Goal: Book appointment/travel/reservation

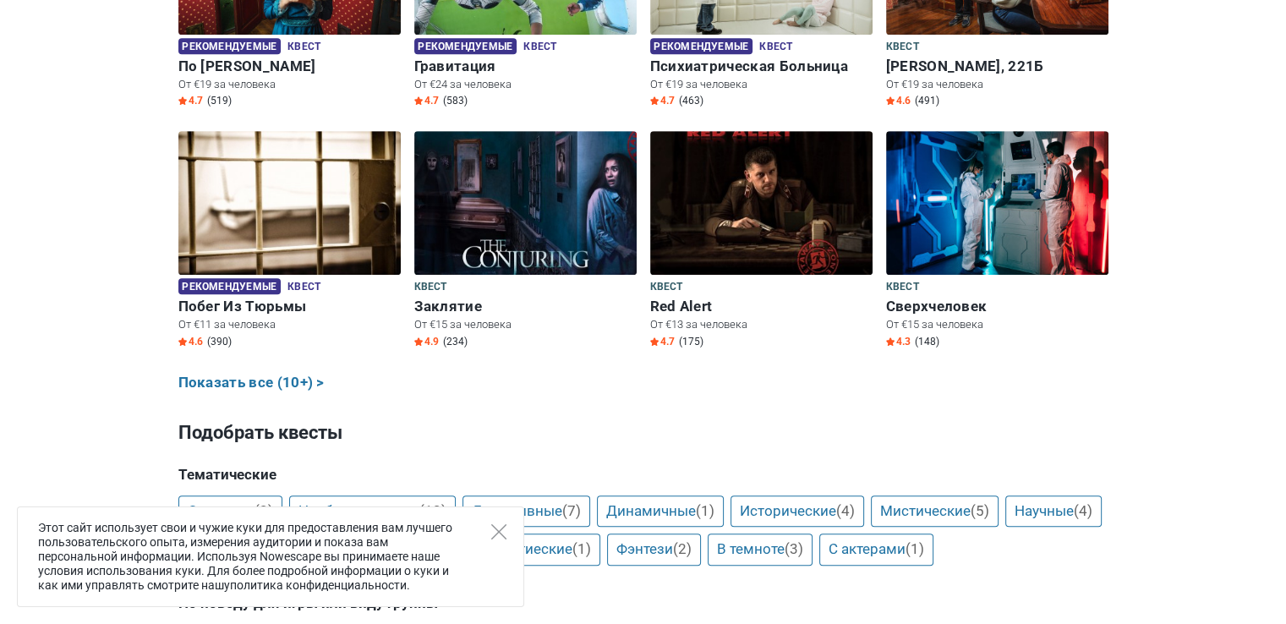
scroll to position [875, 0]
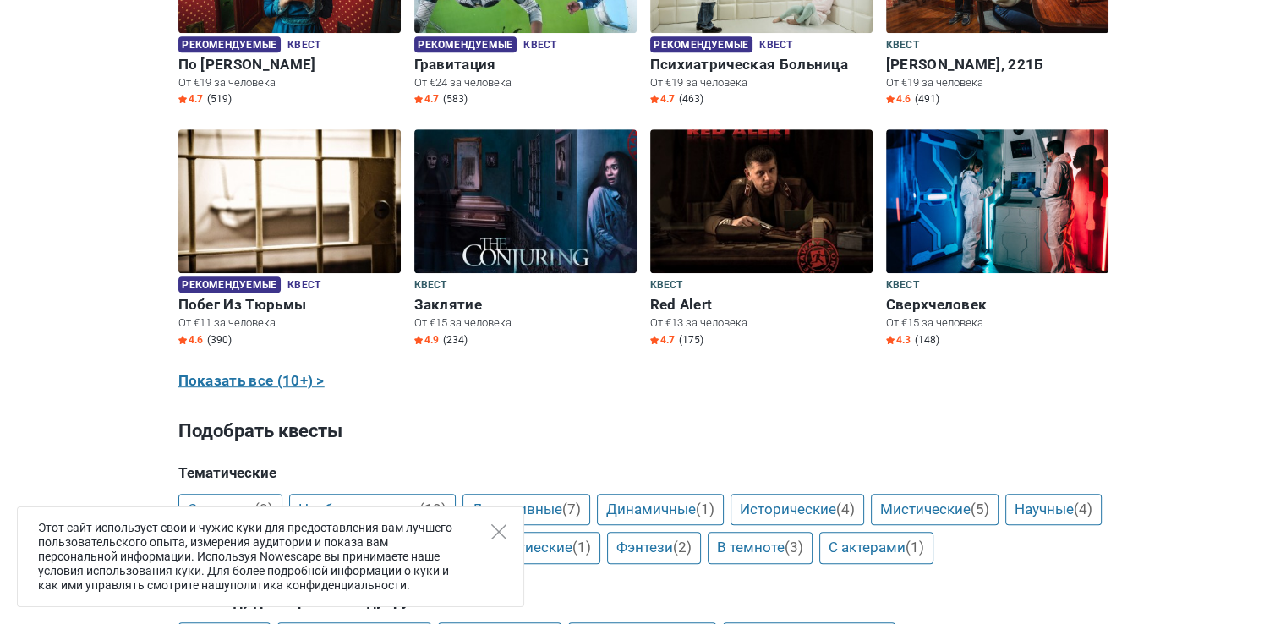
click at [279, 384] on link "Показать все (10+) >" at bounding box center [251, 381] width 146 height 22
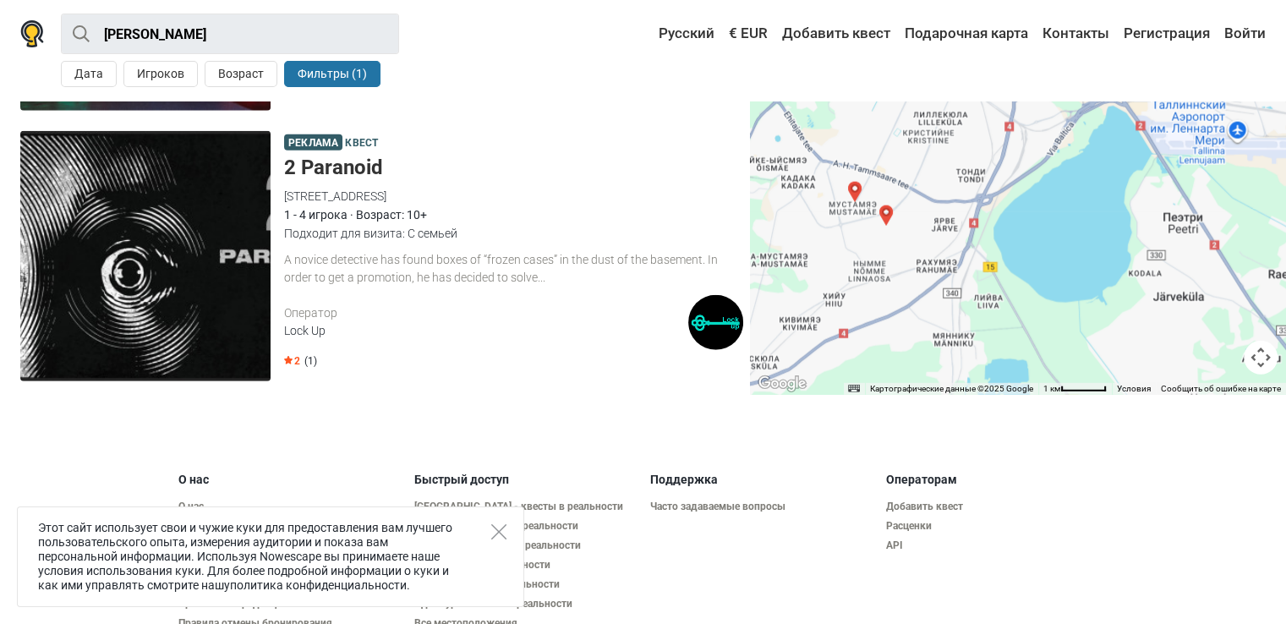
scroll to position [4616, 0]
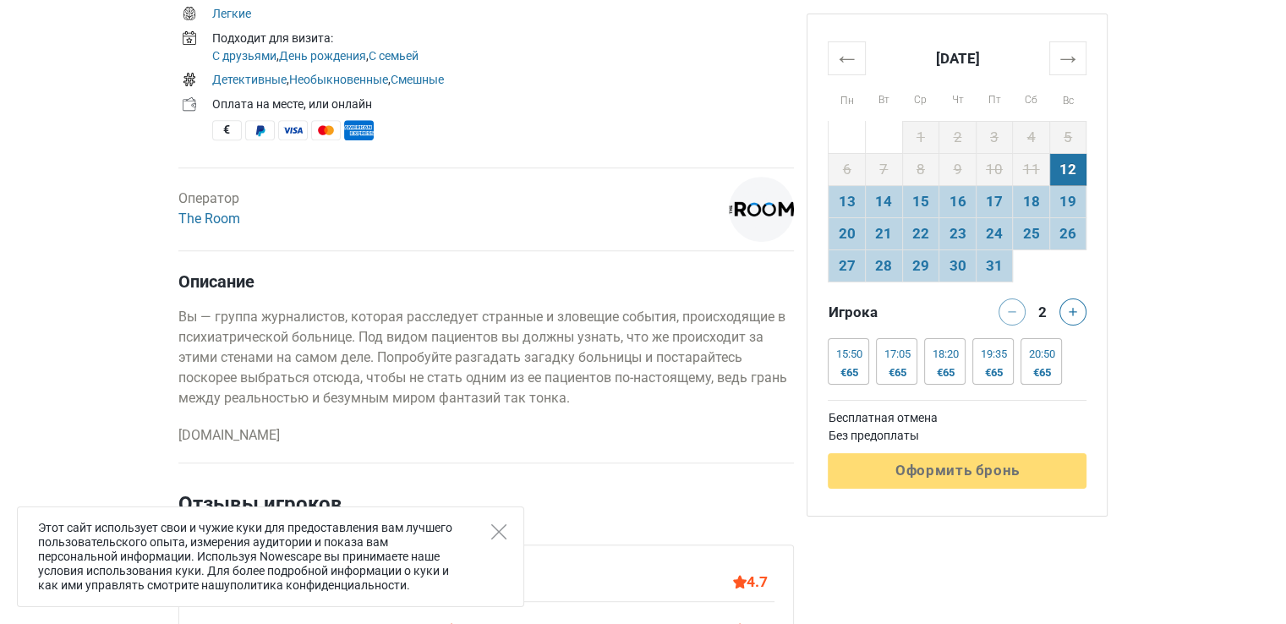
scroll to position [701, 0]
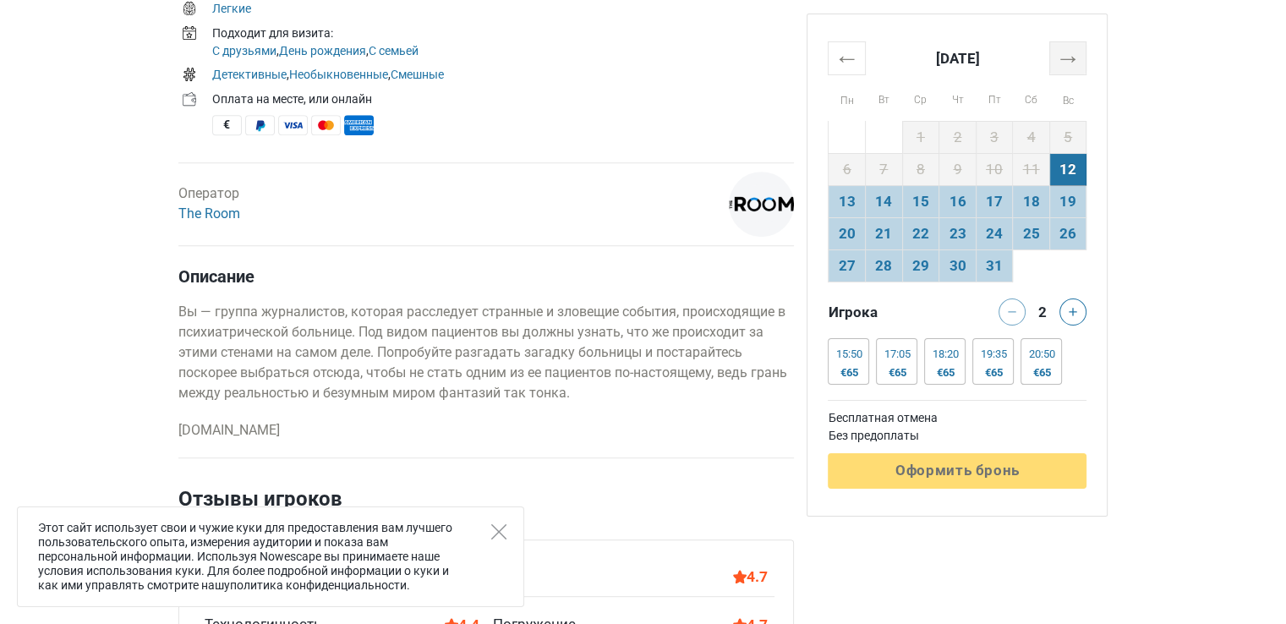
click at [1080, 62] on th "→" at bounding box center [1068, 57] width 37 height 33
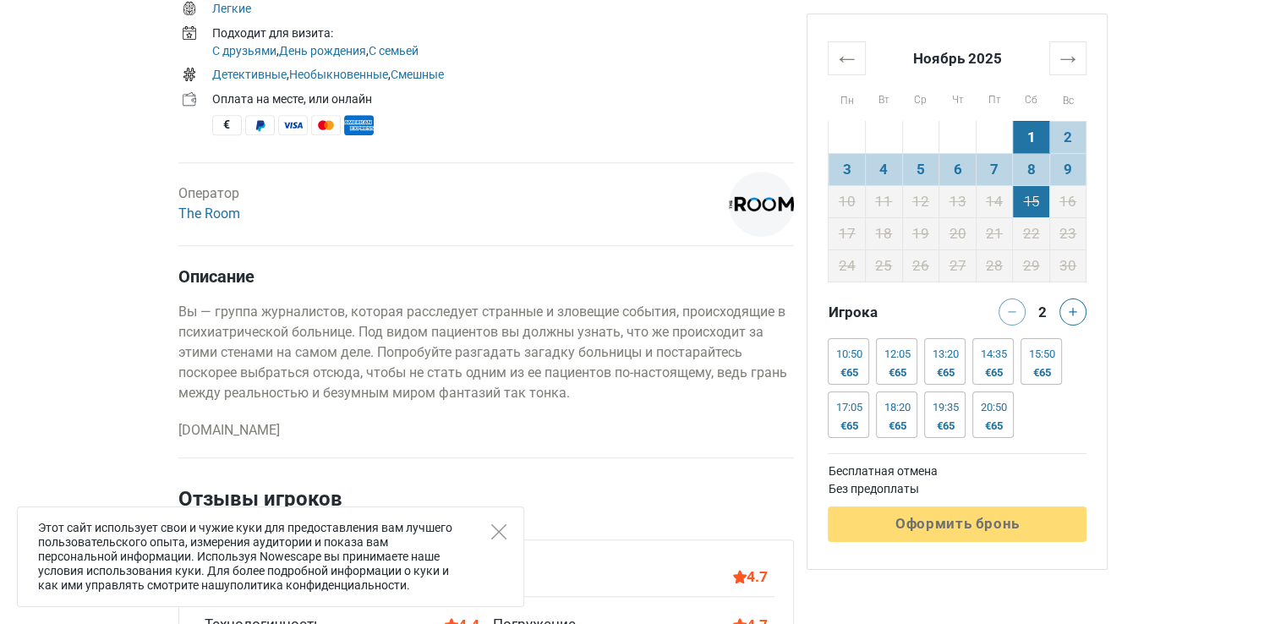
click at [1027, 208] on td "15" at bounding box center [1031, 201] width 37 height 32
click at [1028, 204] on td "15" at bounding box center [1031, 201] width 37 height 32
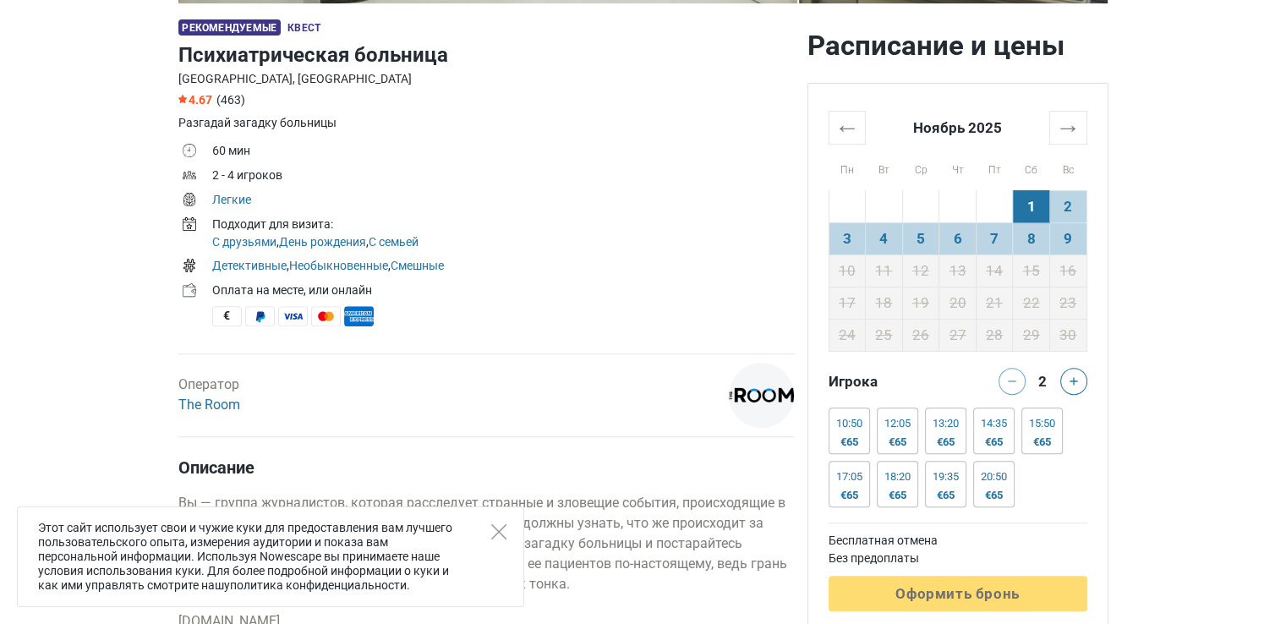
scroll to position [622, 0]
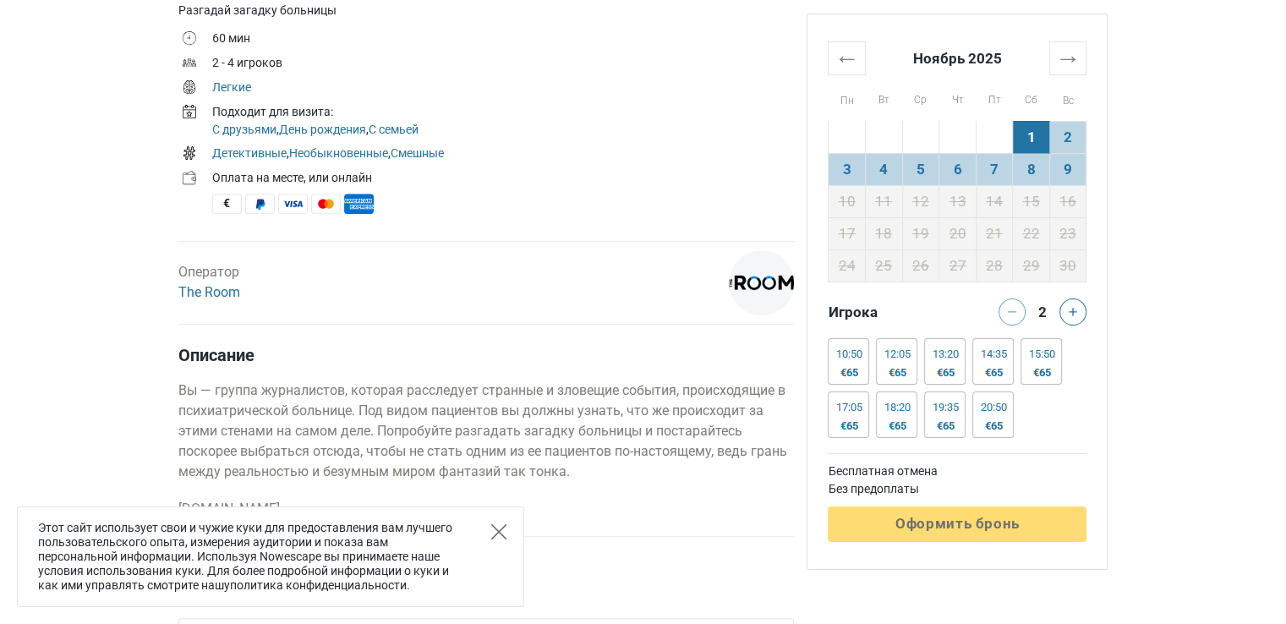
click at [494, 530] on icon "Close" at bounding box center [498, 531] width 15 height 15
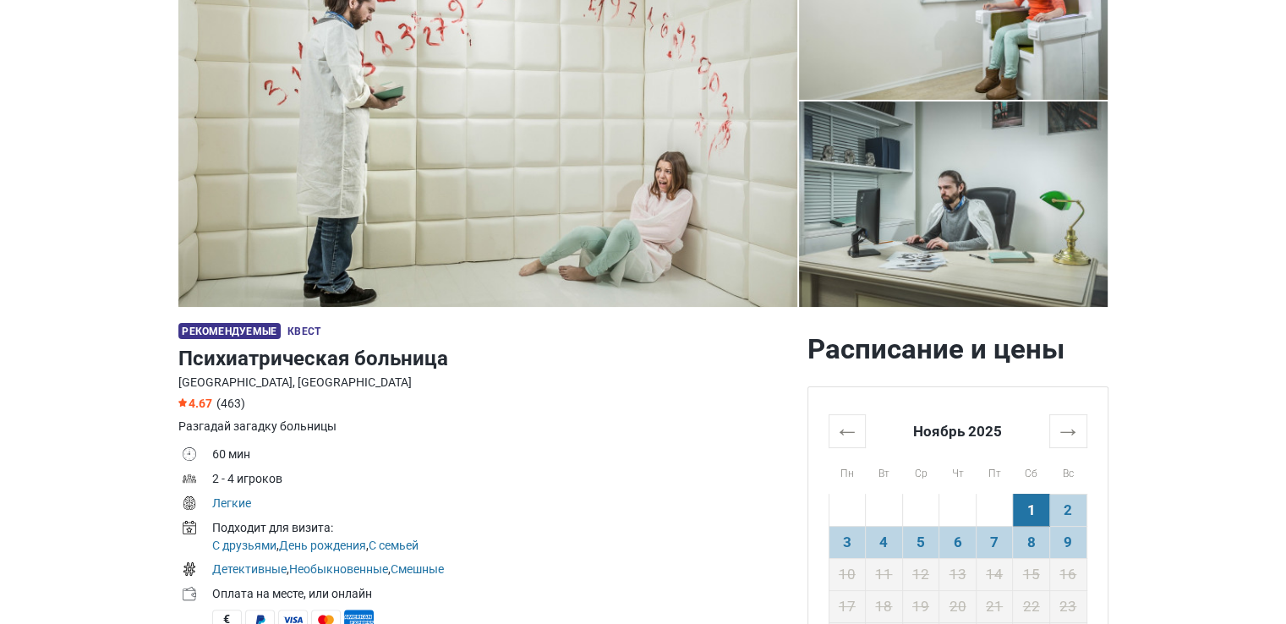
scroll to position [0, 0]
